Goal: Check status

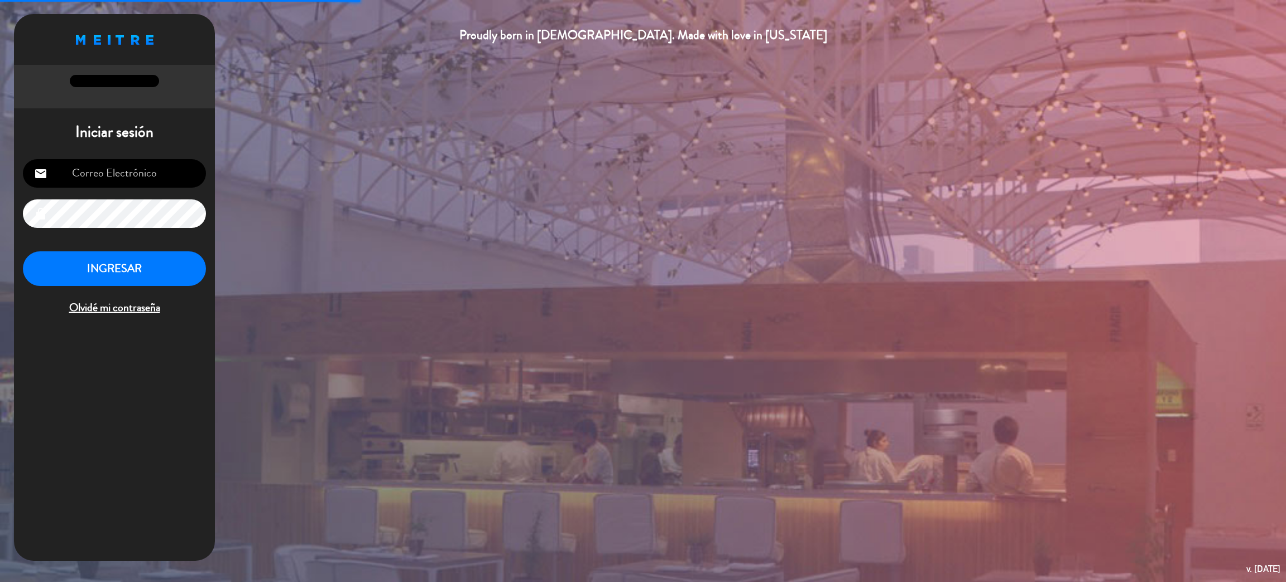
type input "[EMAIL_ADDRESS][DOMAIN_NAME]"
click at [141, 271] on button "INGRESAR" at bounding box center [114, 268] width 183 height 35
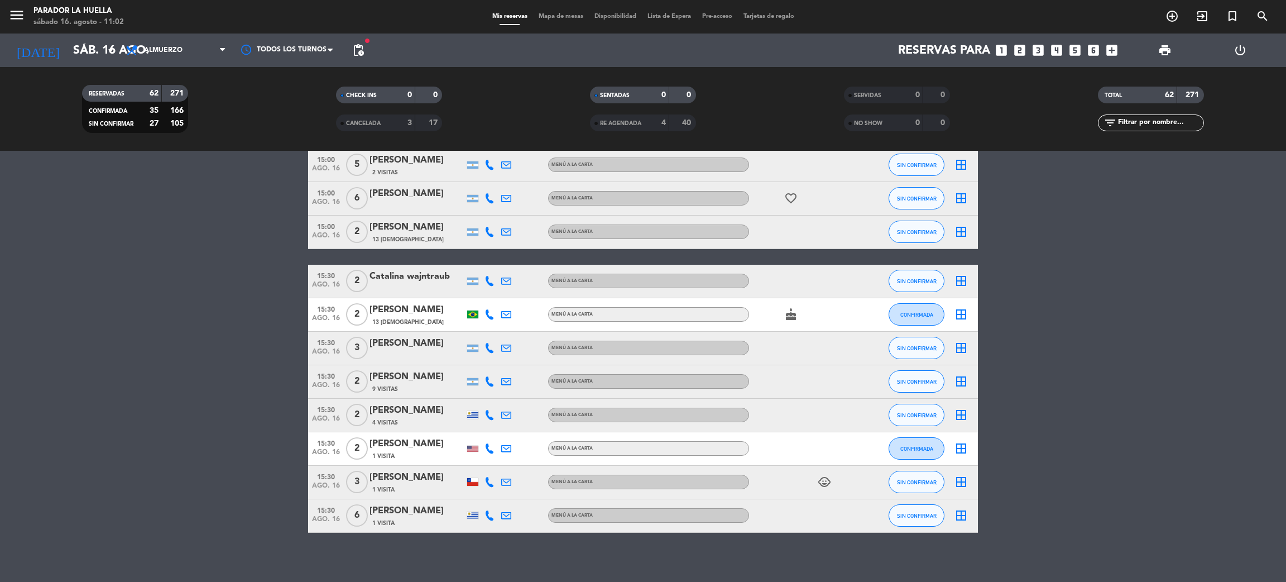
scroll to position [1874, 0]
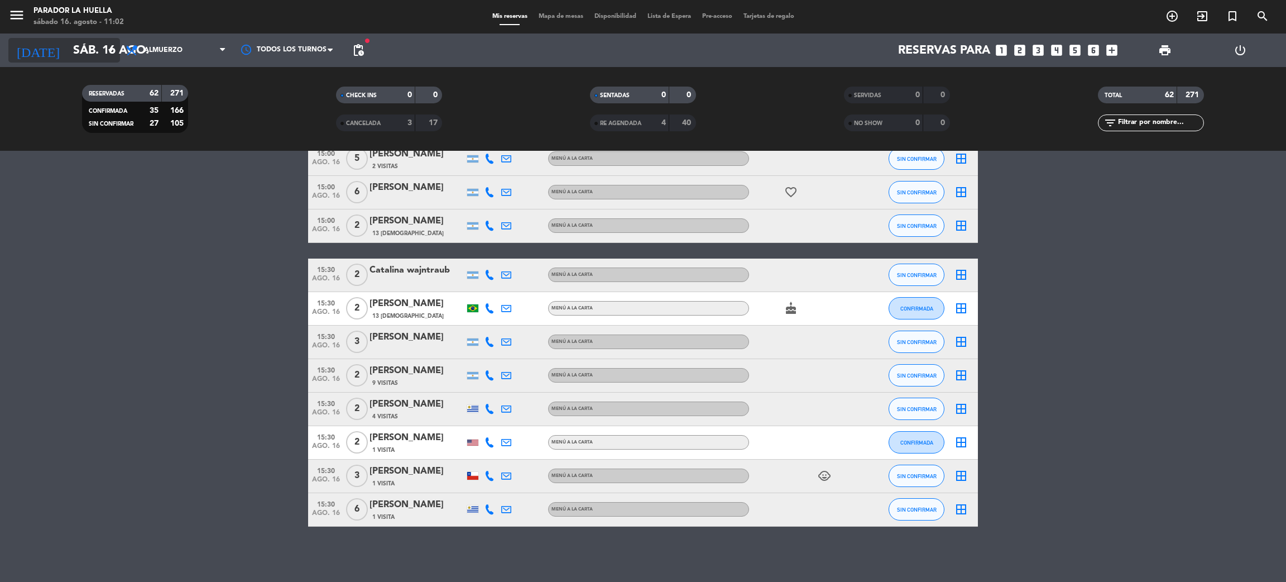
click at [108, 55] on icon "arrow_drop_down" at bounding box center [110, 50] width 13 height 13
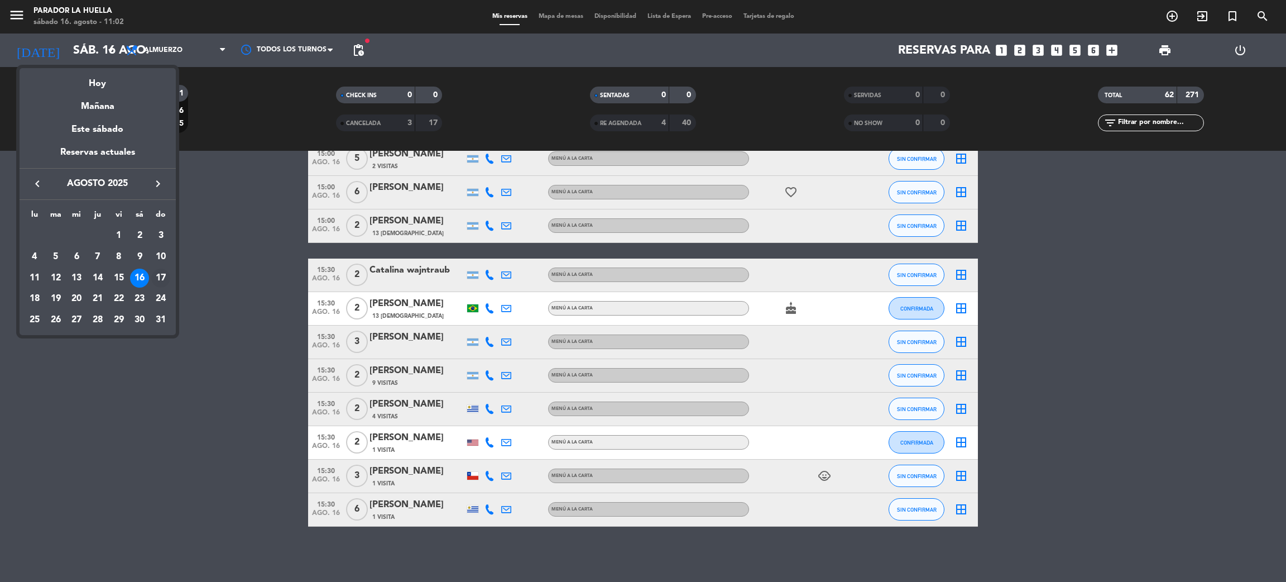
click at [165, 275] on div "17" at bounding box center [160, 278] width 19 height 19
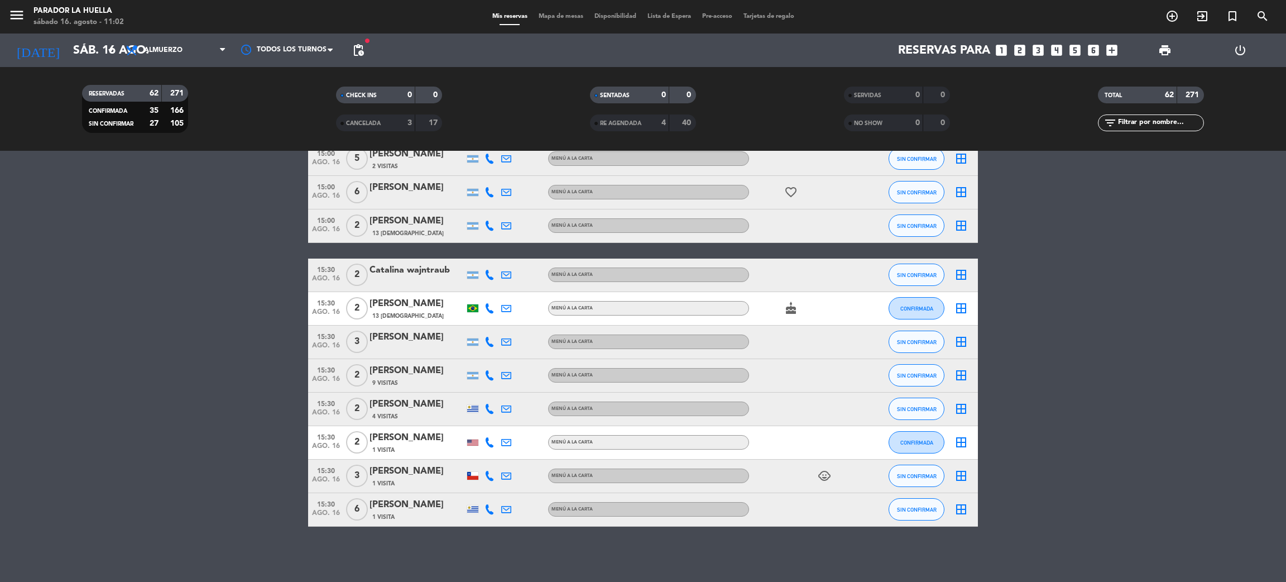
type input "dom. 17 ago."
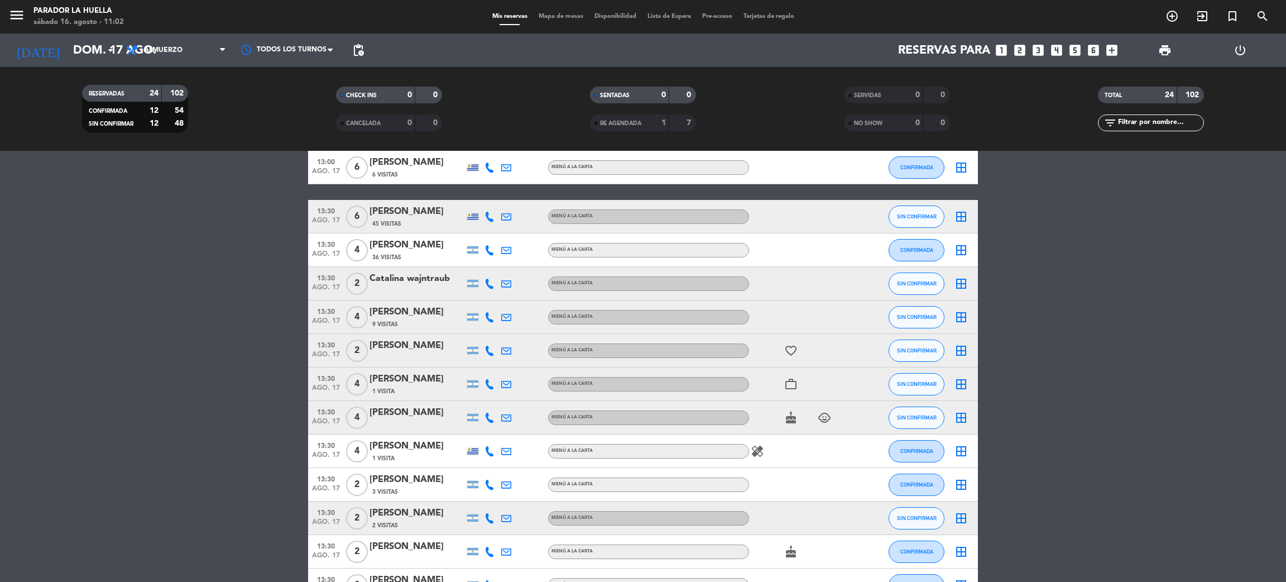
scroll to position [542, 0]
